Goal: Task Accomplishment & Management: Complete application form

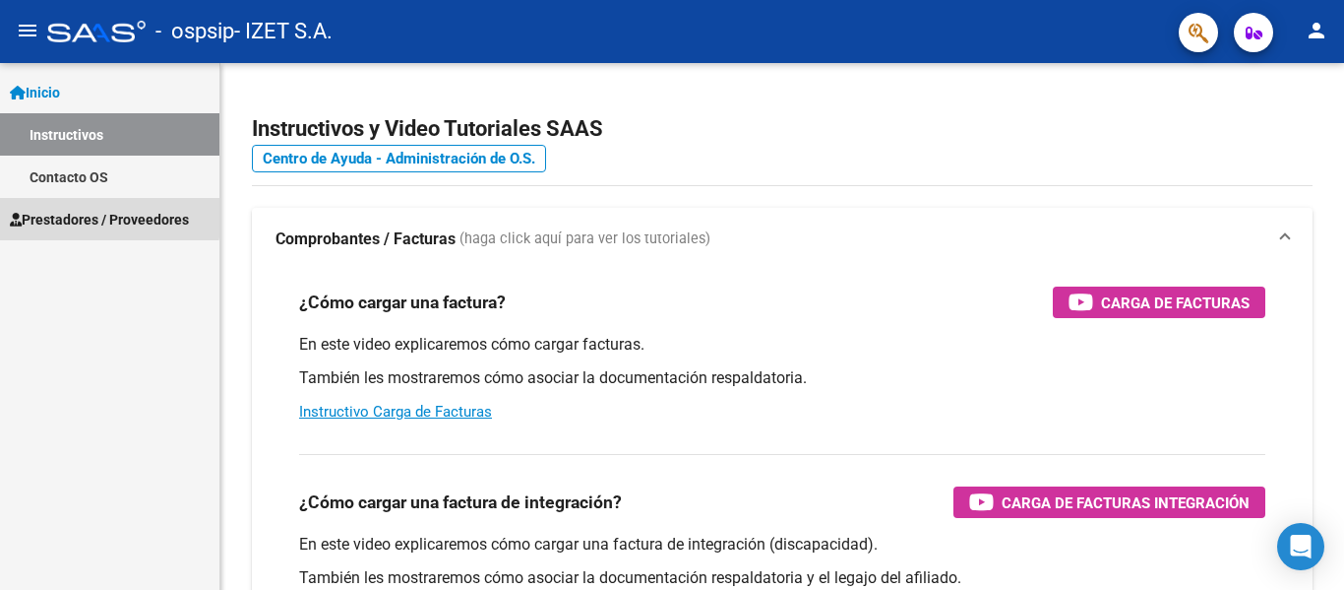
click at [61, 214] on span "Prestadores / Proveedores" at bounding box center [99, 220] width 179 height 22
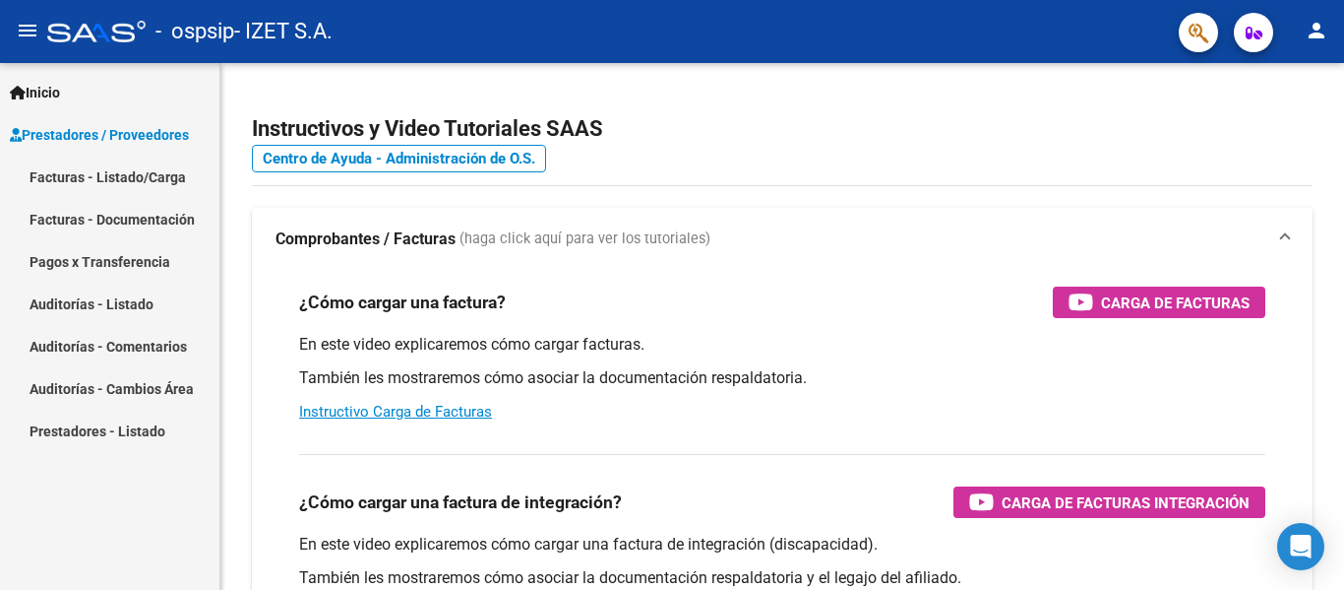
click at [112, 176] on link "Facturas - Listado/Carga" at bounding box center [109, 177] width 219 height 42
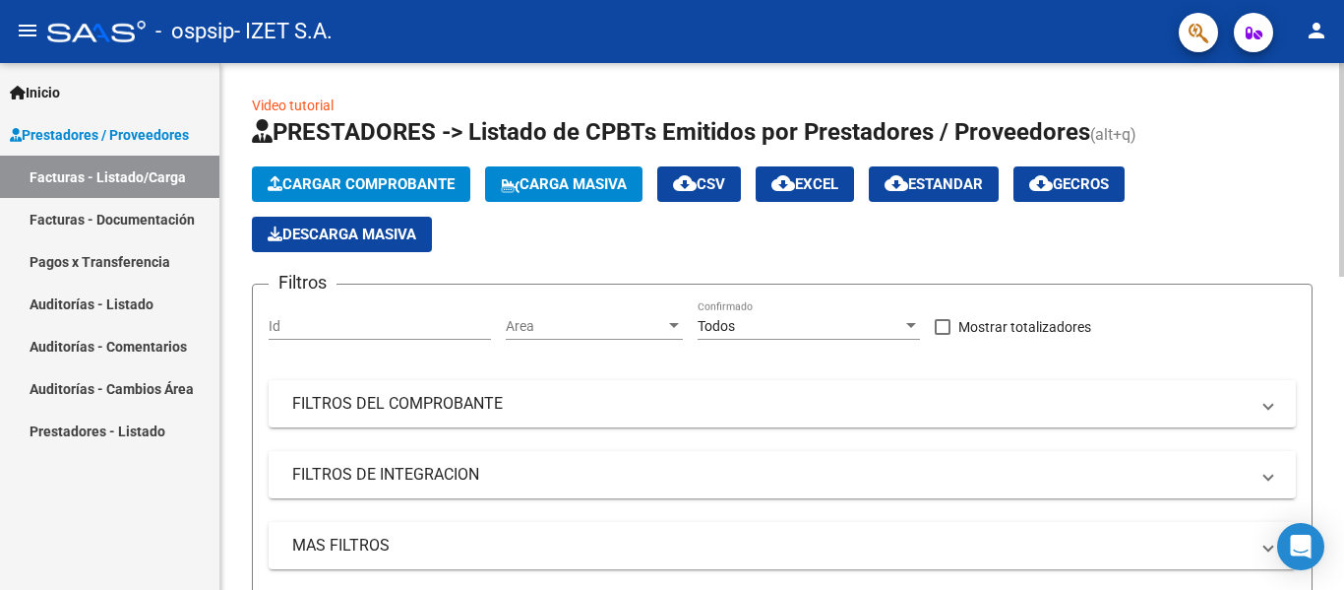
click at [355, 185] on span "Cargar Comprobante" at bounding box center [361, 184] width 187 height 18
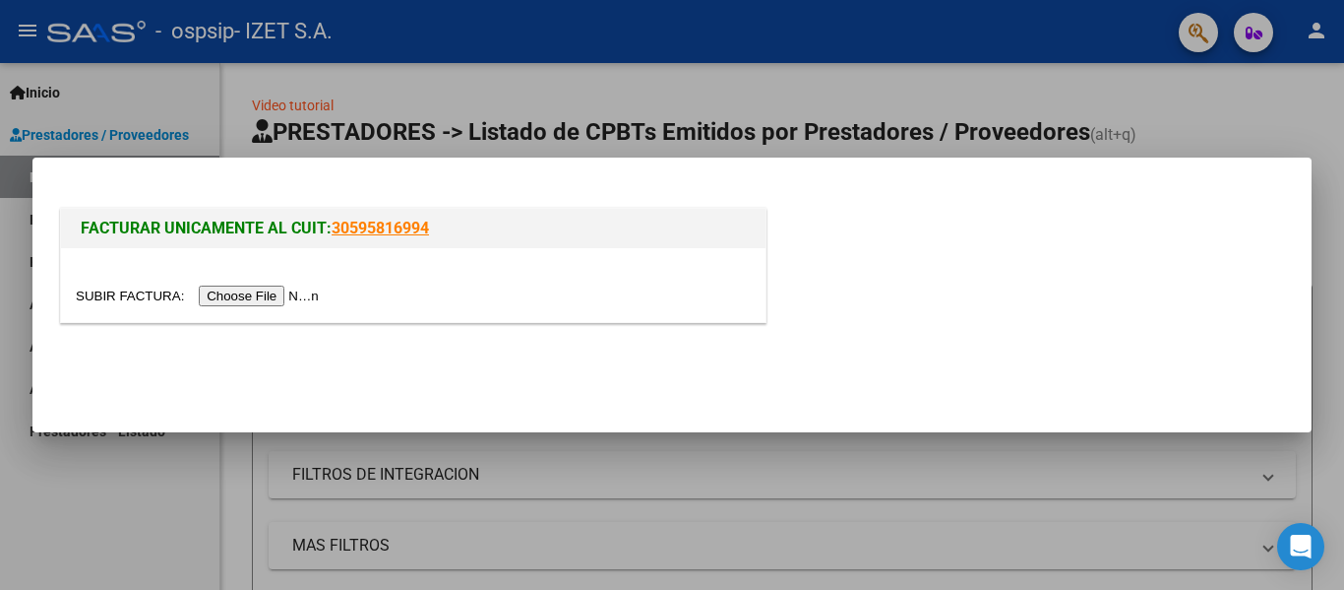
click at [296, 296] on input "file" at bounding box center [200, 295] width 249 height 21
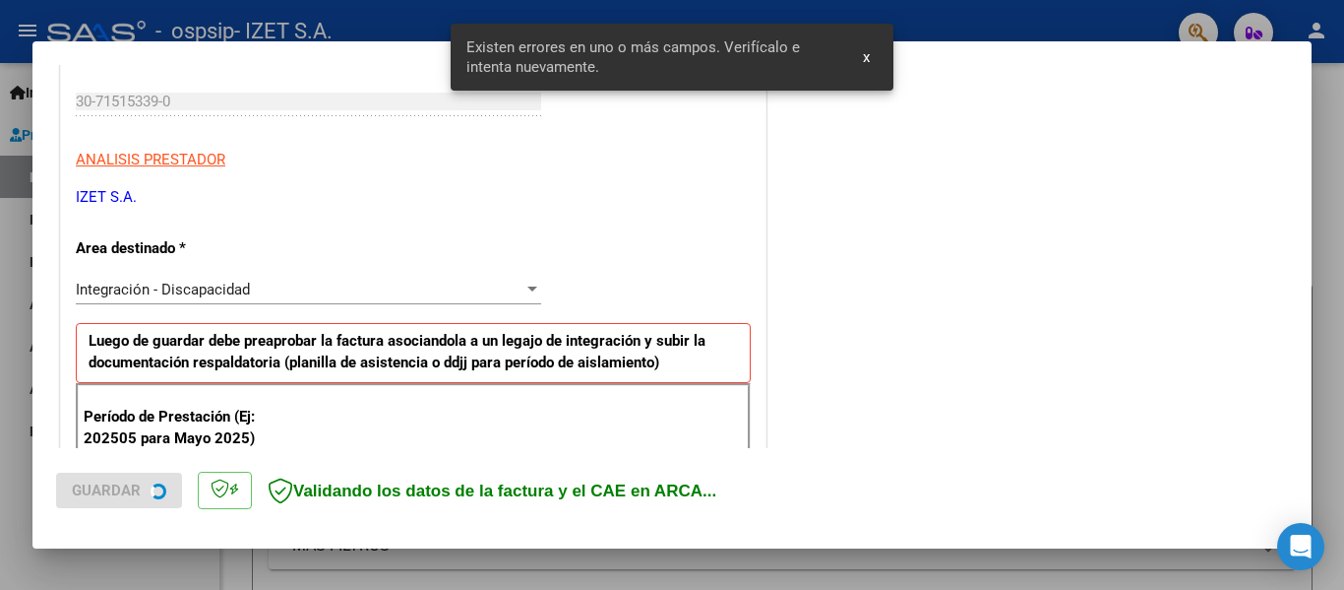
scroll to position [457, 0]
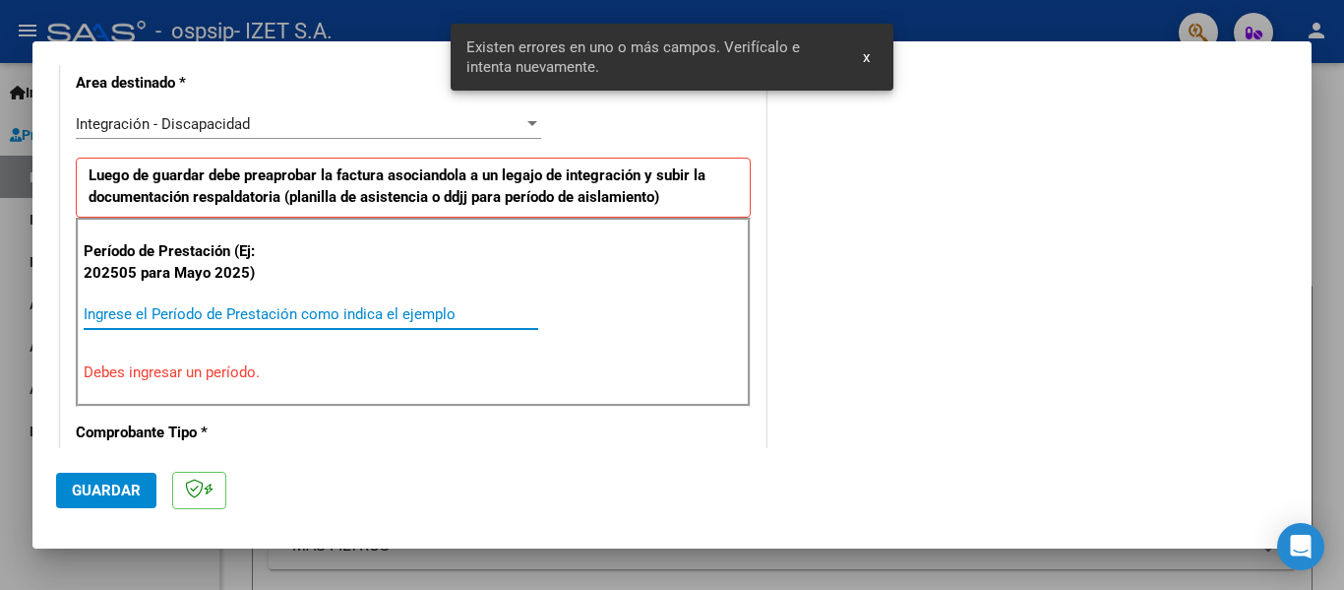
click at [151, 315] on input "Ingrese el Período de Prestación como indica el ejemplo" at bounding box center [311, 314] width 455 height 18
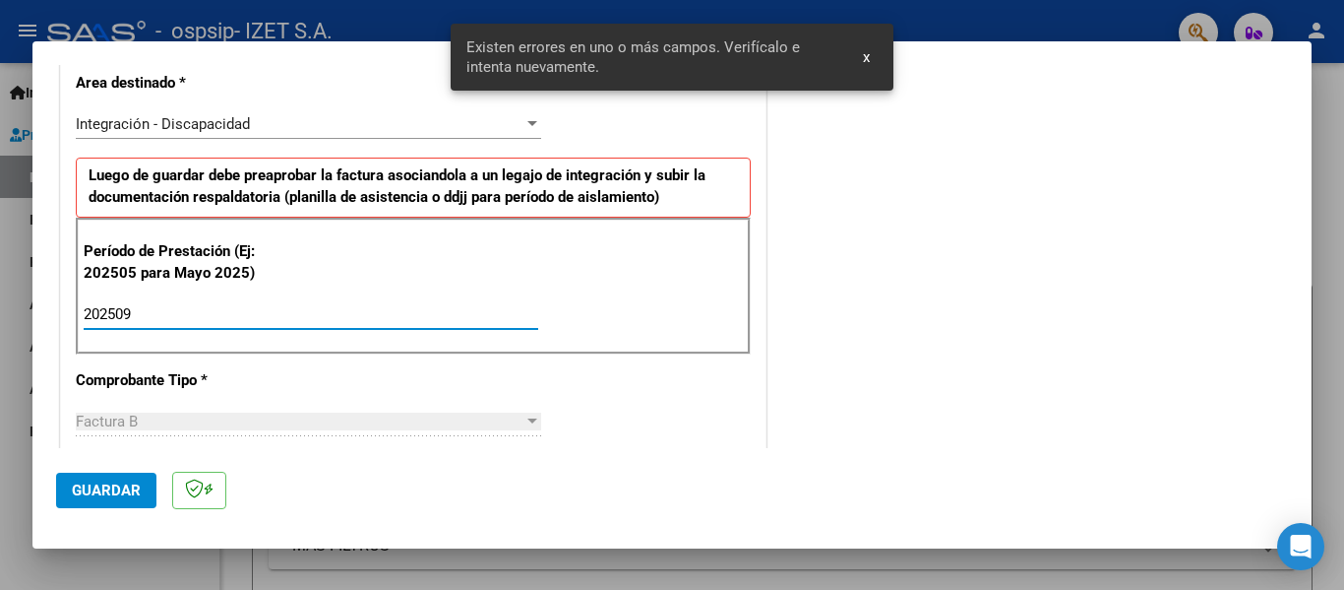
type input "202509"
click at [89, 485] on span "Guardar" at bounding box center [106, 490] width 69 height 18
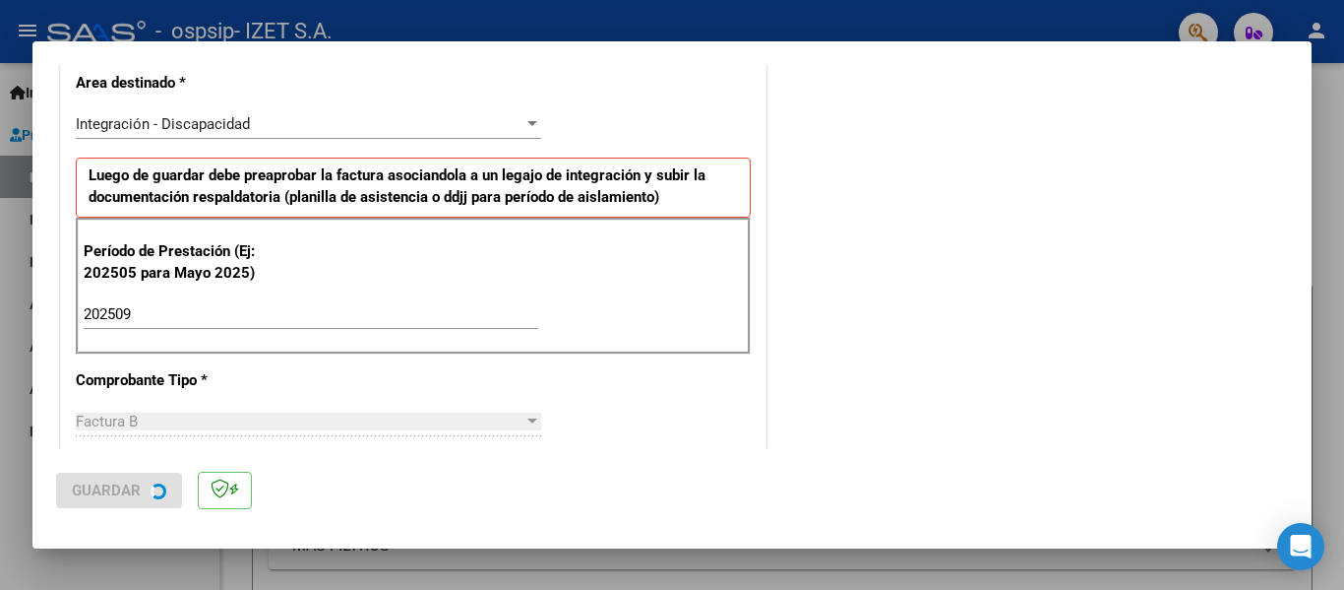
scroll to position [0, 0]
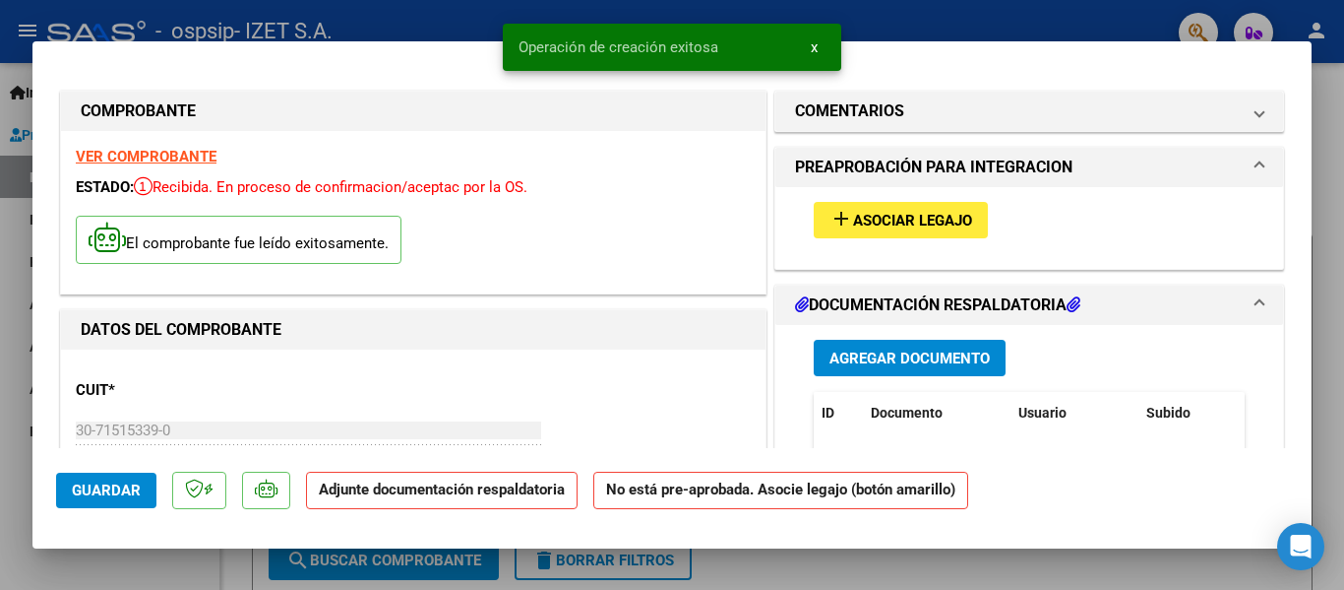
click at [853, 228] on span "Asociar Legajo" at bounding box center [912, 221] width 119 height 18
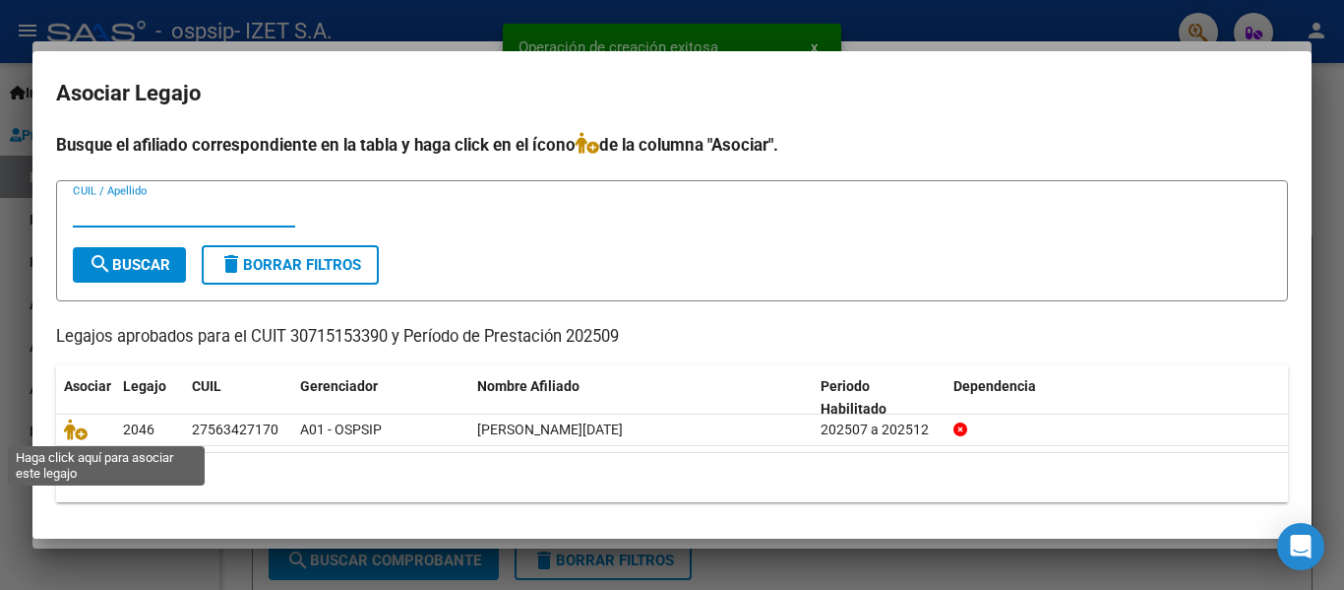
click at [55, 432] on mat-dialog-content "Busque el afiliado correspondiente en la tabla y haga click en el ícono de la c…" at bounding box center [671, 323] width 1279 height 383
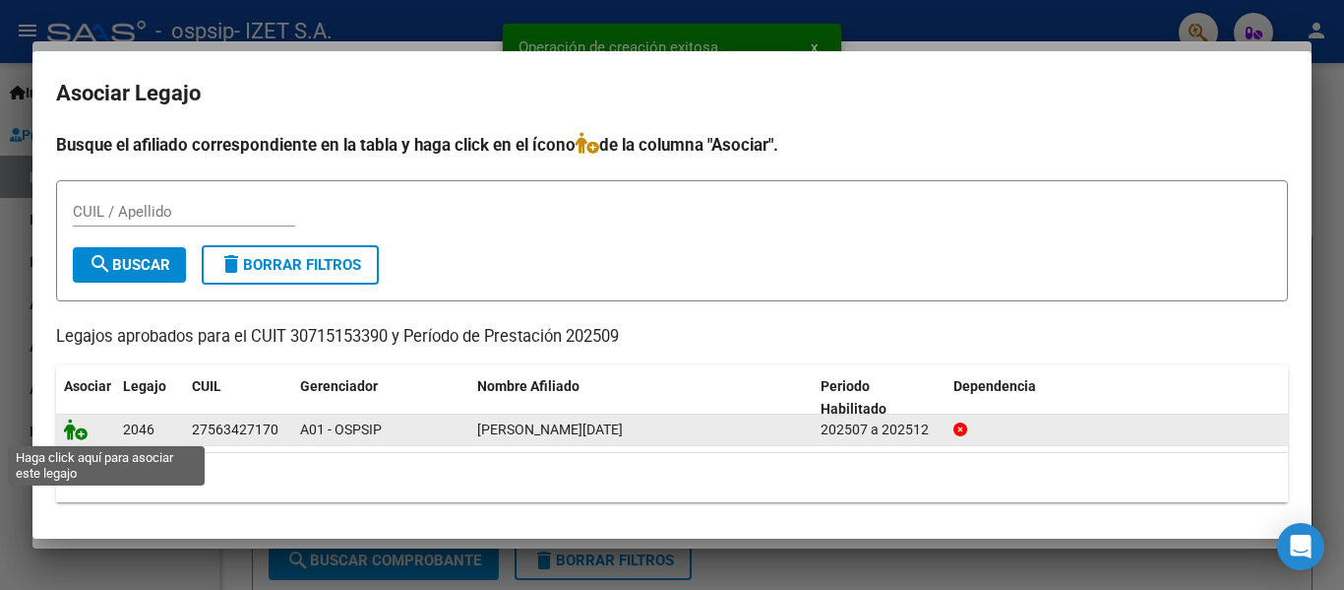
click at [68, 429] on icon at bounding box center [76, 429] width 24 height 22
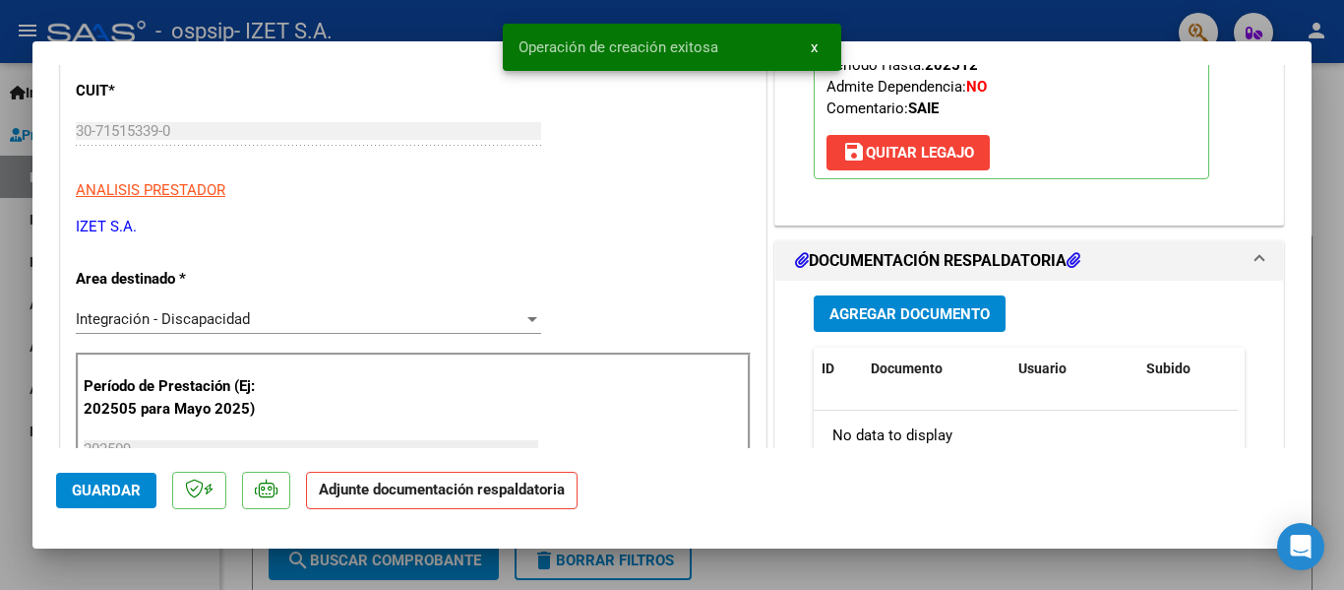
scroll to position [394, 0]
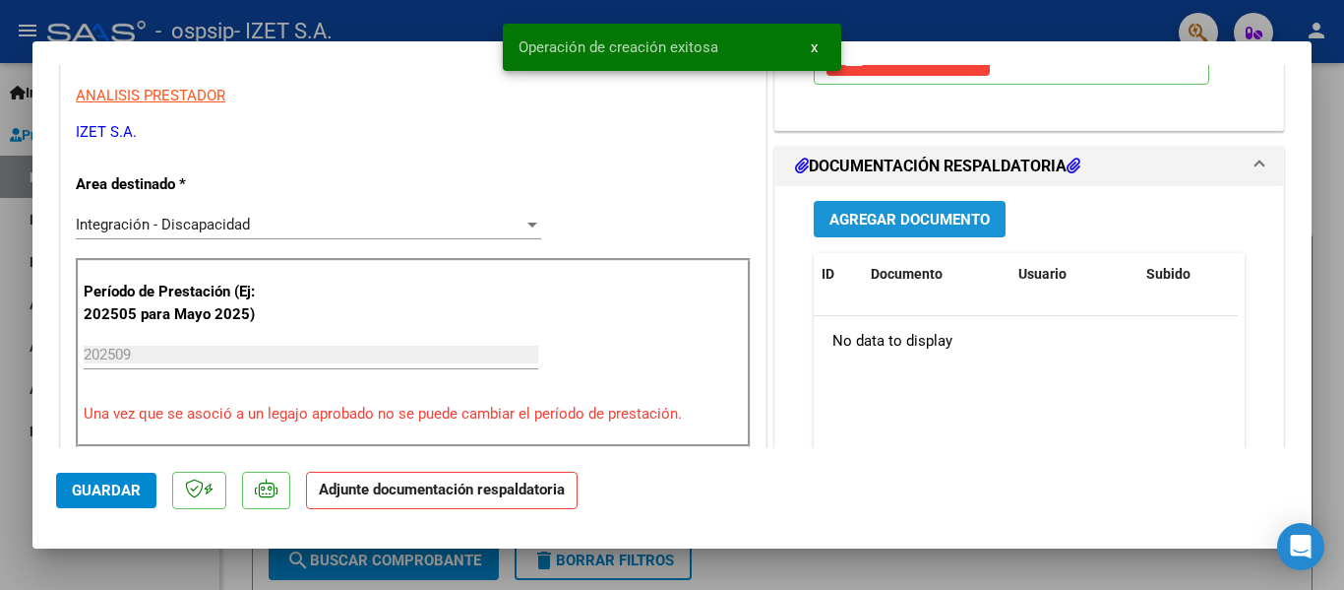
click at [877, 225] on span "Agregar Documento" at bounding box center [910, 220] width 160 height 18
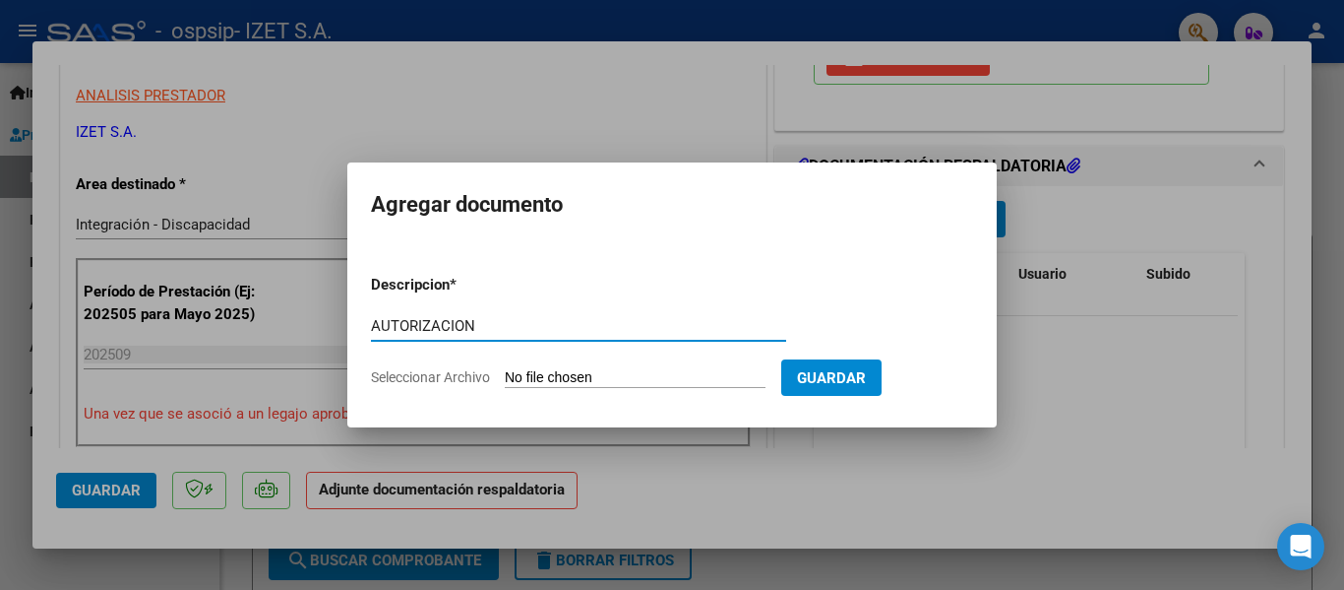
type input "AUTORIZACION"
click at [581, 384] on input "Seleccionar Archivo" at bounding box center [635, 378] width 261 height 19
type input "C:\fakepath\[PERSON_NAME] AUTORIZACION JUNIO-DIC.pdf"
click at [389, 97] on div at bounding box center [672, 295] width 1344 height 590
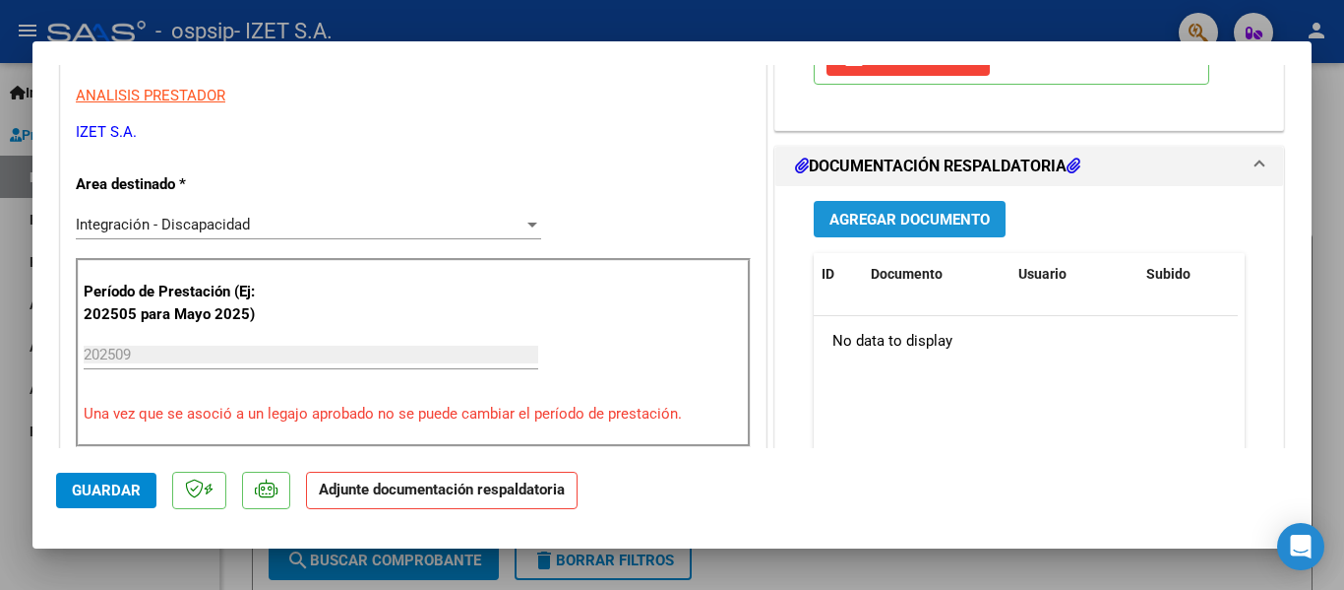
click at [865, 223] on span "Agregar Documento" at bounding box center [910, 220] width 160 height 18
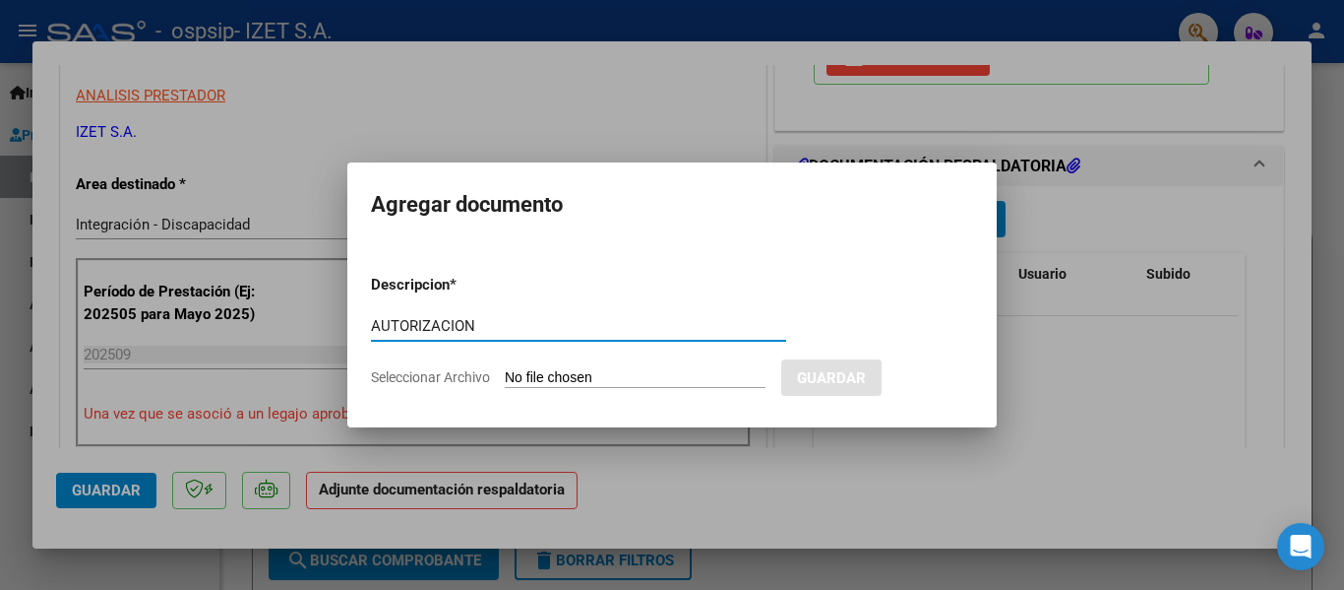
type input "AUTORIZACION"
click at [551, 376] on input "Seleccionar Archivo" at bounding box center [635, 378] width 261 height 19
type input "C:\fakepath\[PERSON_NAME] AUTORIZACION JUNIO-DIC.pdf"
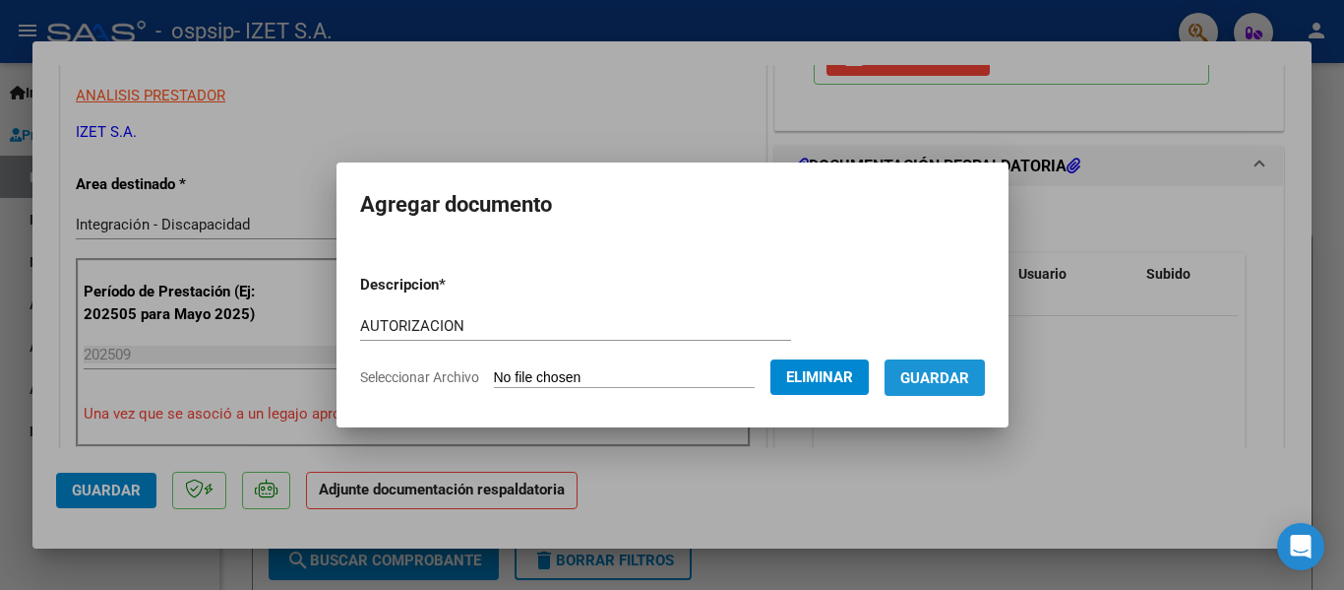
click at [949, 369] on span "Guardar" at bounding box center [935, 378] width 69 height 18
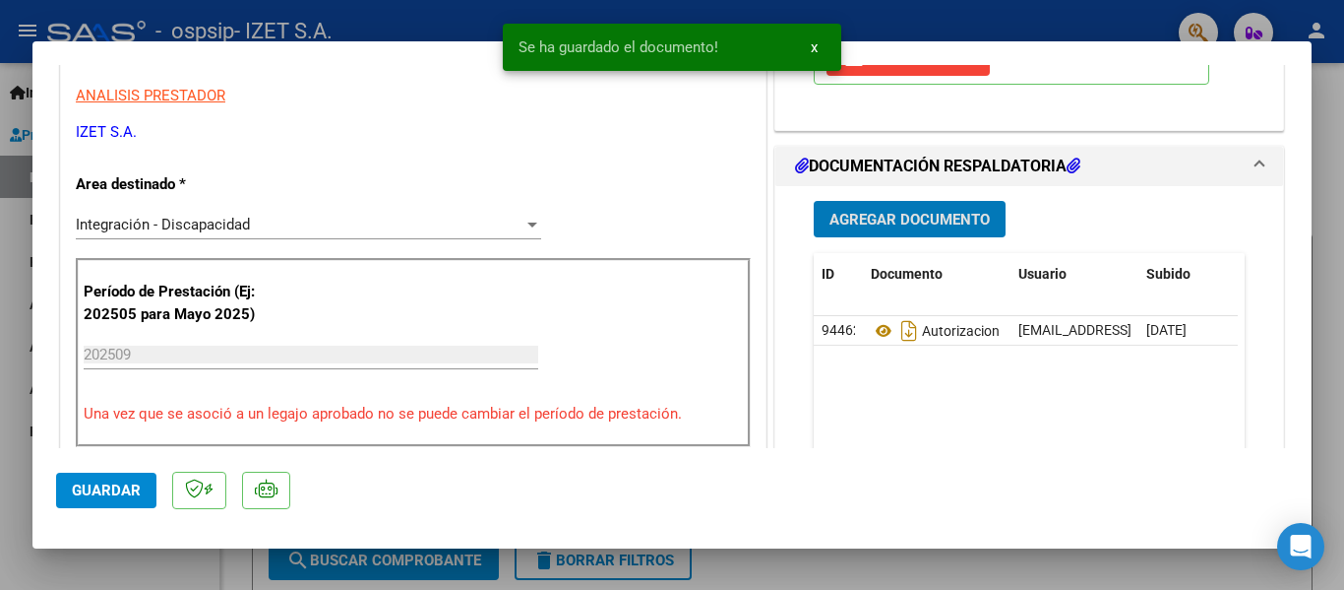
click at [880, 205] on button "Agregar Documento" at bounding box center [910, 219] width 192 height 36
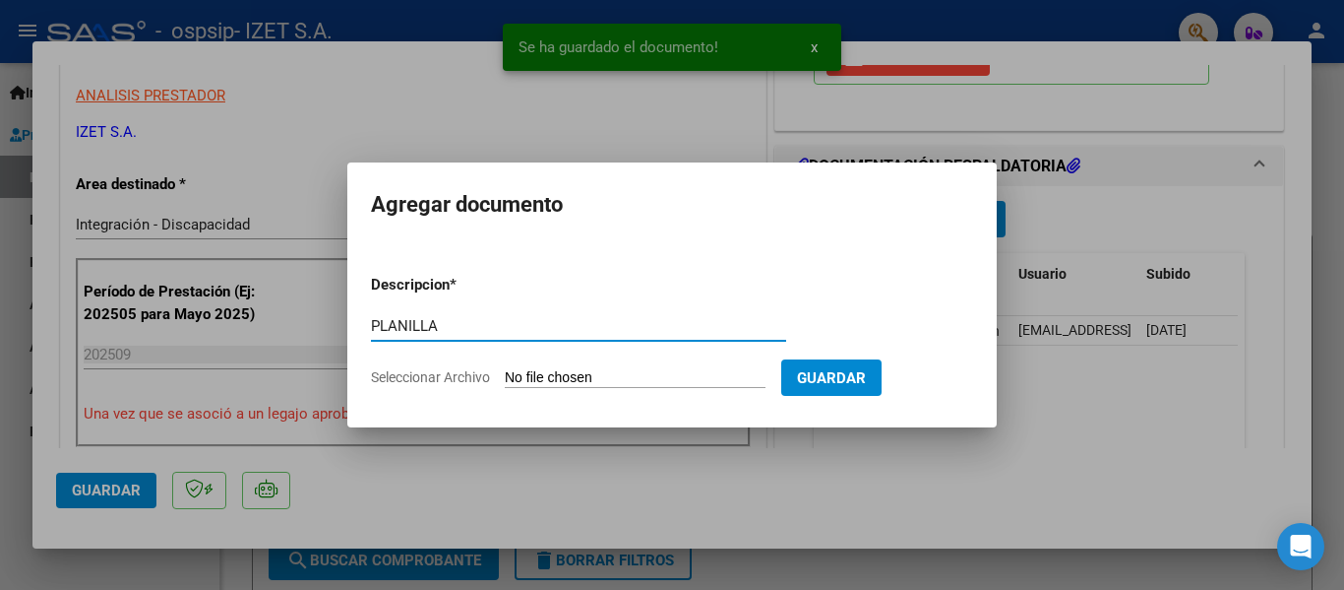
type input "PLANILLA"
click at [597, 374] on input "Seleccionar Archivo" at bounding box center [635, 378] width 261 height 19
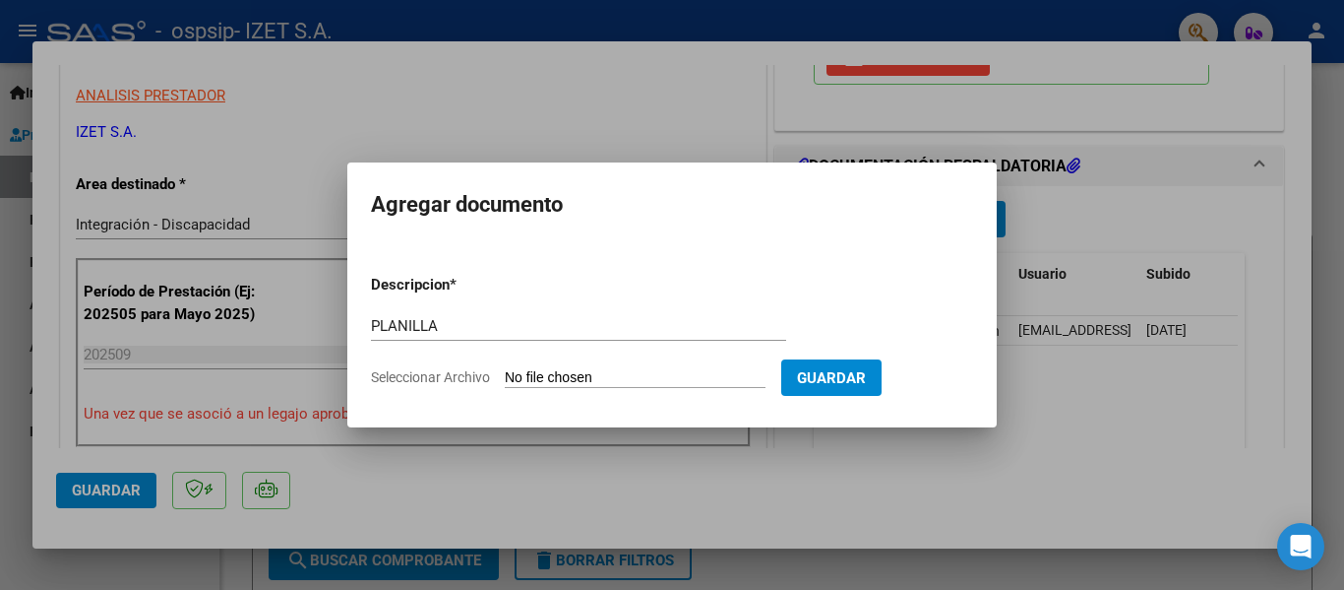
type input "C:\fakepath\[PERSON_NAME] PLANILLA SEPTIEMBRE-.pdf"
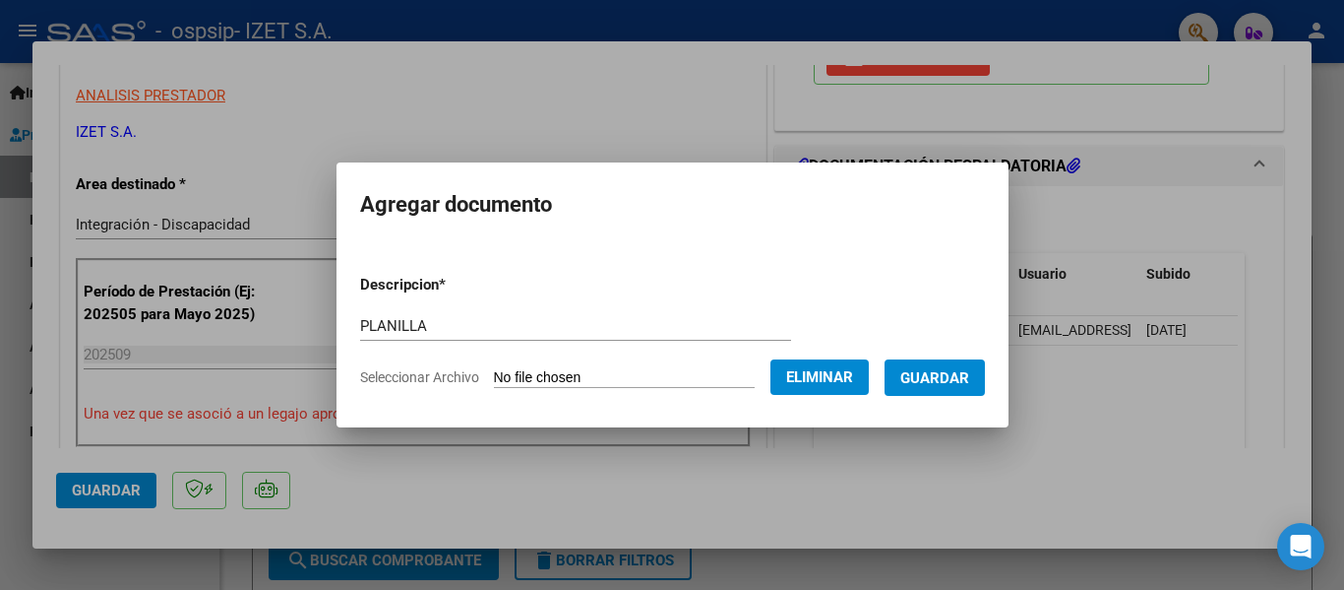
click at [941, 368] on span "Guardar" at bounding box center [935, 377] width 69 height 18
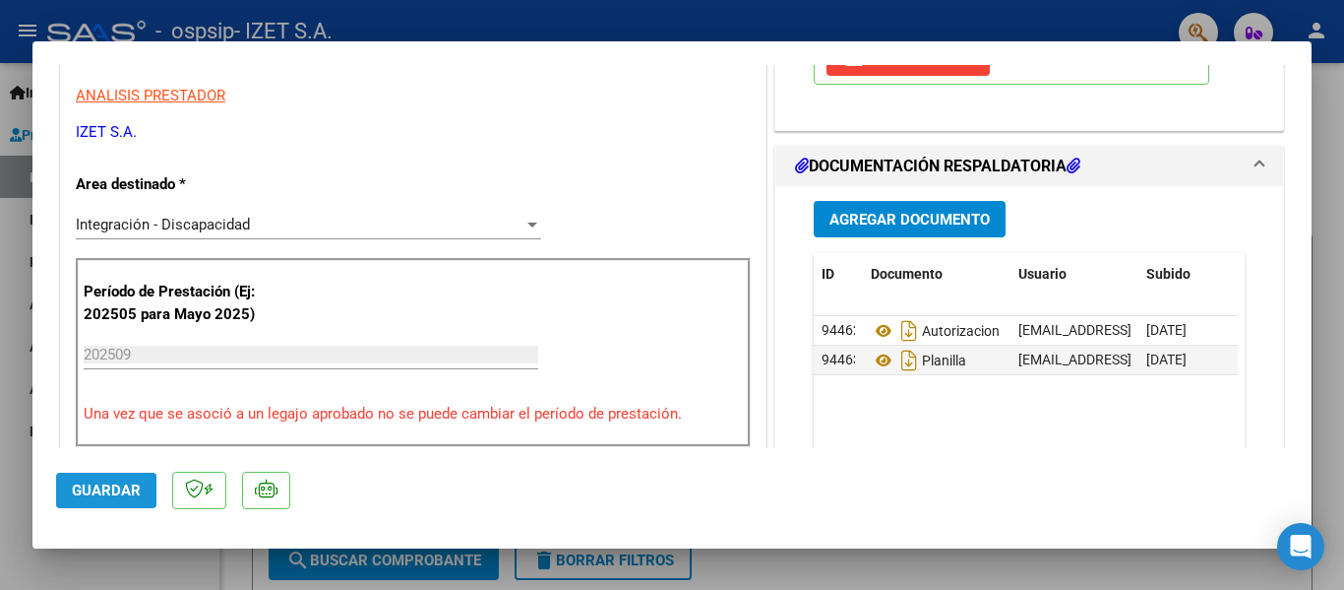
click at [123, 495] on span "Guardar" at bounding box center [106, 490] width 69 height 18
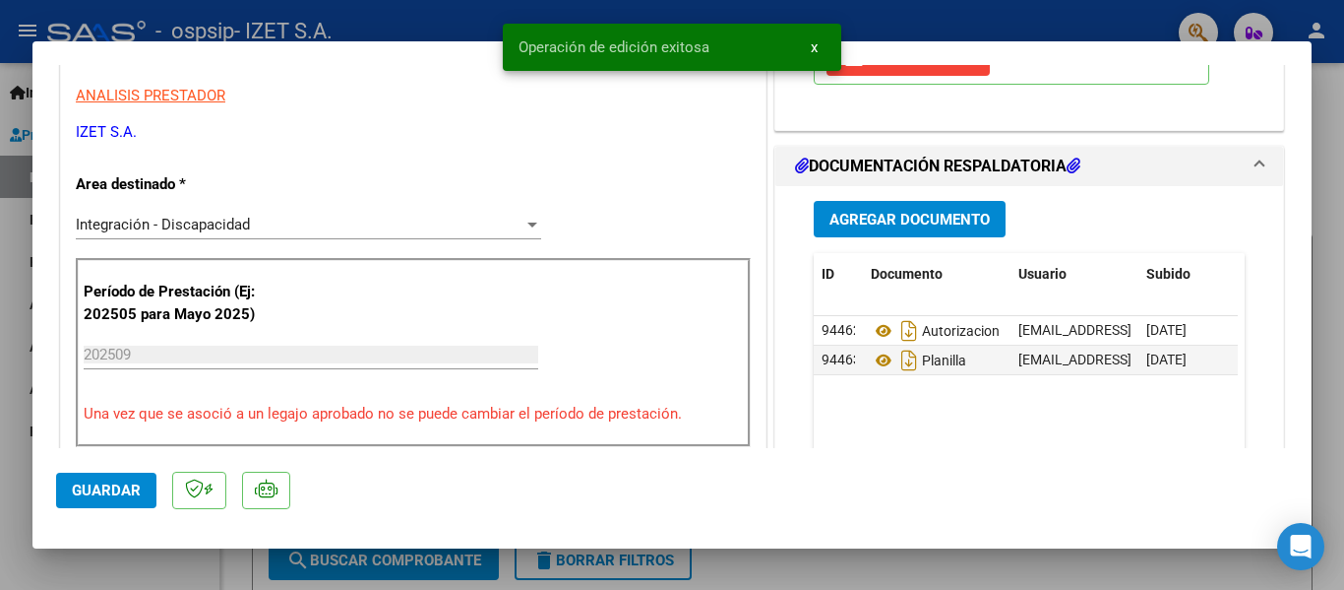
click at [182, 562] on div at bounding box center [672, 295] width 1344 height 590
type input "$ 0,00"
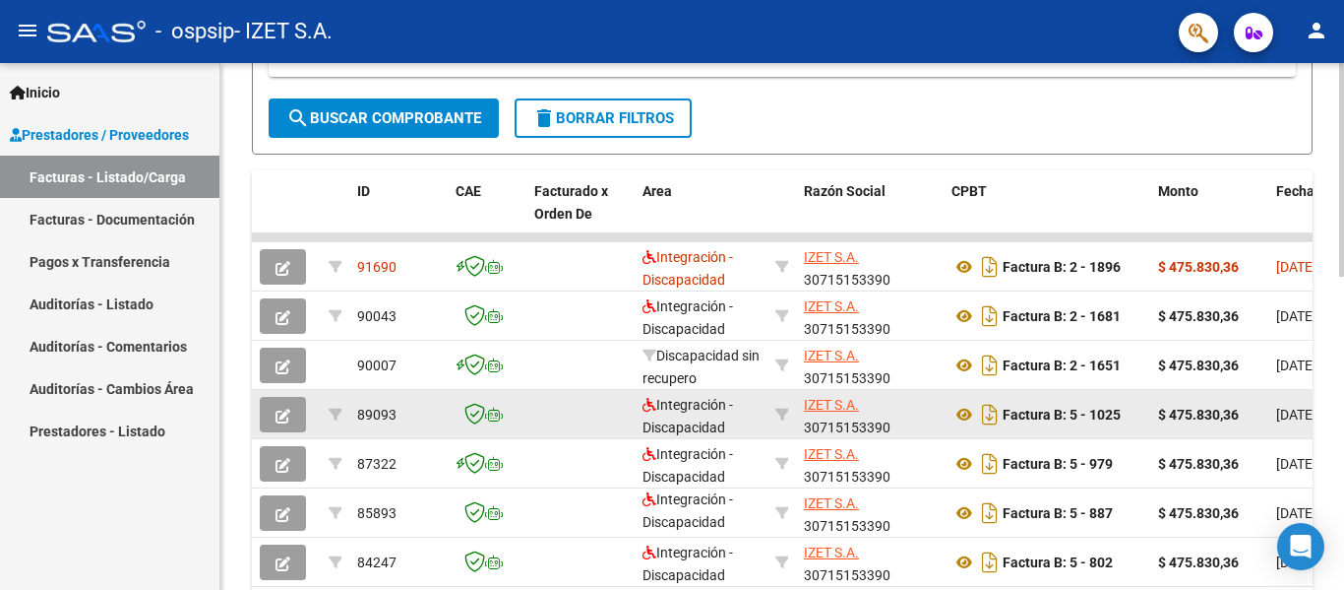
scroll to position [3, 0]
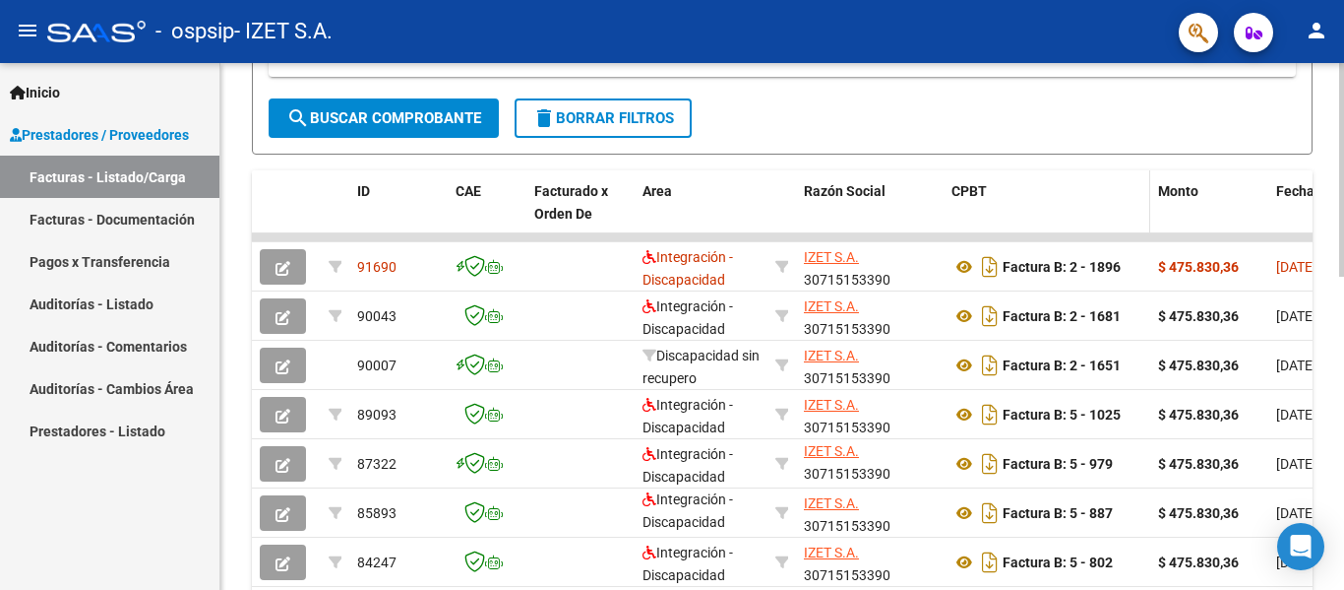
click at [1041, 208] on datatable-header-cell "CPBT" at bounding box center [1047, 213] width 207 height 87
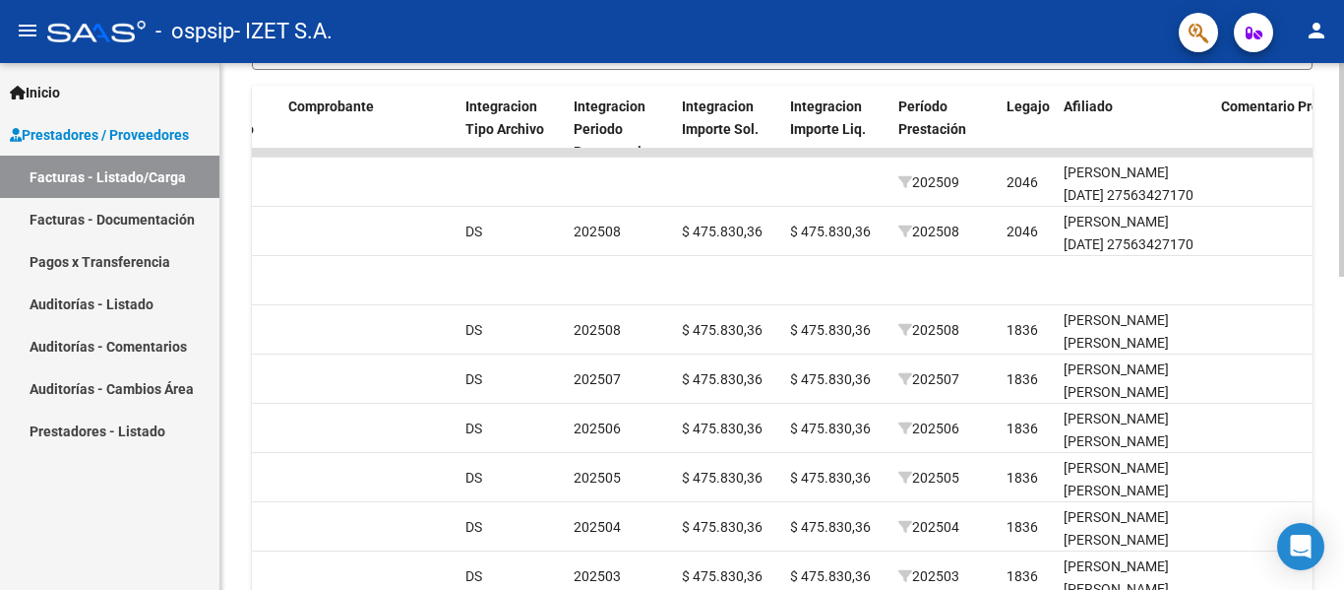
scroll to position [575, 0]
